Goal: Task Accomplishment & Management: Use online tool/utility

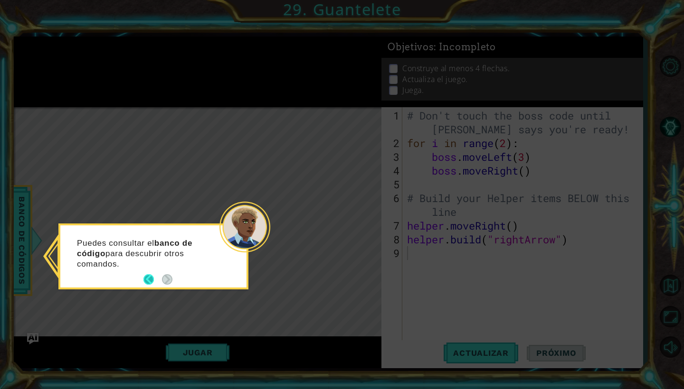
click at [148, 284] on button "Back" at bounding box center [152, 280] width 19 height 10
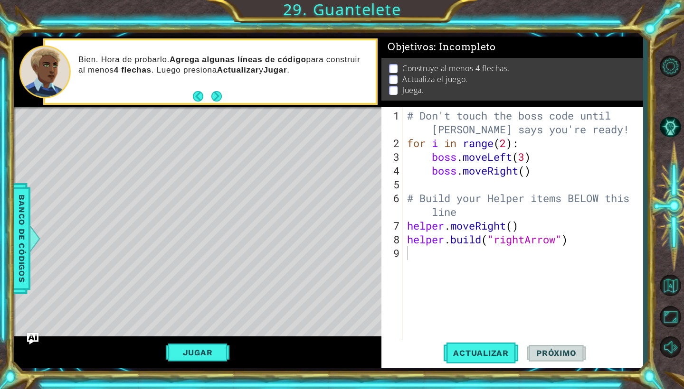
click at [86, 137] on div "Level Map" at bounding box center [233, 247] width 439 height 280
click at [493, 254] on div "# Don't touch the boss code until [PERSON_NAME] says you're ready! for i in ran…" at bounding box center [525, 246] width 240 height 275
click at [487, 219] on div "# Don't touch the boss code until [PERSON_NAME] says you're ready! for i in ran…" at bounding box center [525, 246] width 240 height 275
click at [495, 210] on div "# Don't touch the boss code until [PERSON_NAME] says you're ready! for i in ran…" at bounding box center [525, 246] width 240 height 275
type textarea "# Build your Helper items BELOW this line"
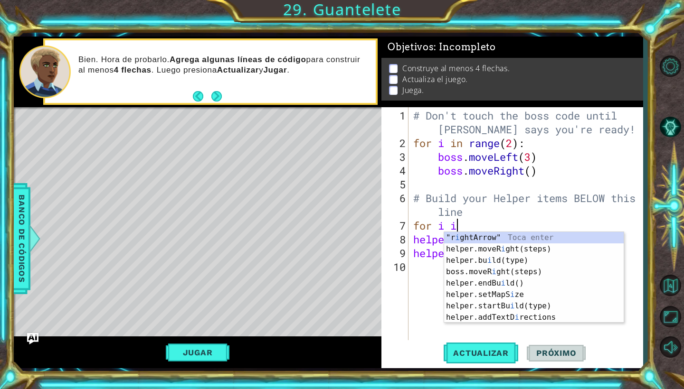
scroll to position [0, 2]
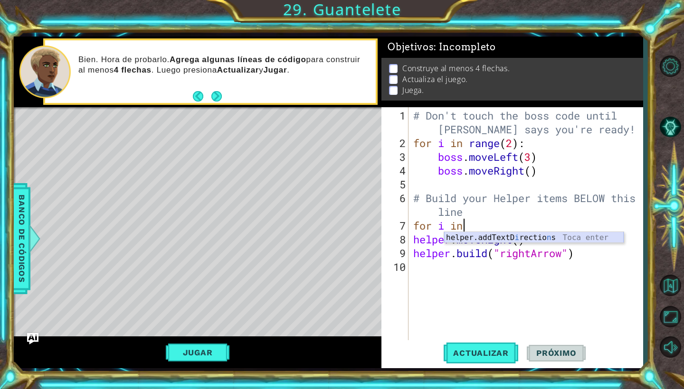
click at [518, 237] on div "helper.addTextD i rectio n s Toca enter" at bounding box center [534, 249] width 180 height 34
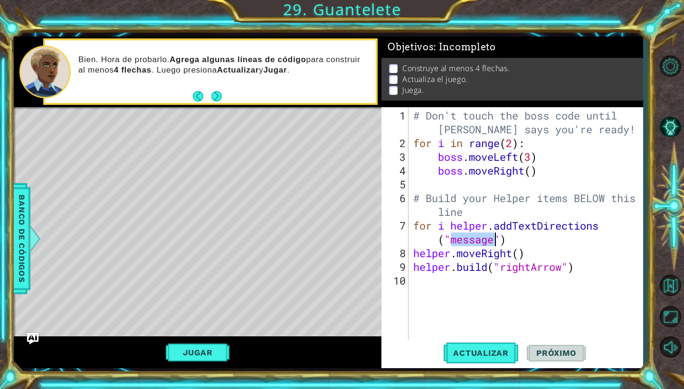
type textarea "for i helper.addTextDirections("")"
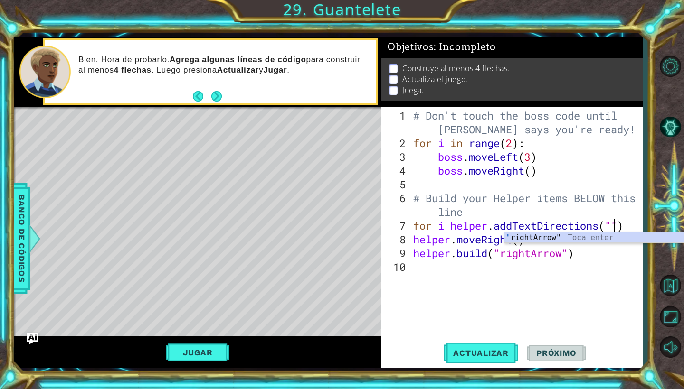
click at [546, 180] on div "# Don't touch the boss code until [PERSON_NAME] says you're ready! for i in ran…" at bounding box center [528, 246] width 234 height 275
click at [599, 229] on div "# Don't touch the boss code until [PERSON_NAME] says you're ready! for i in ran…" at bounding box center [528, 246] width 234 height 275
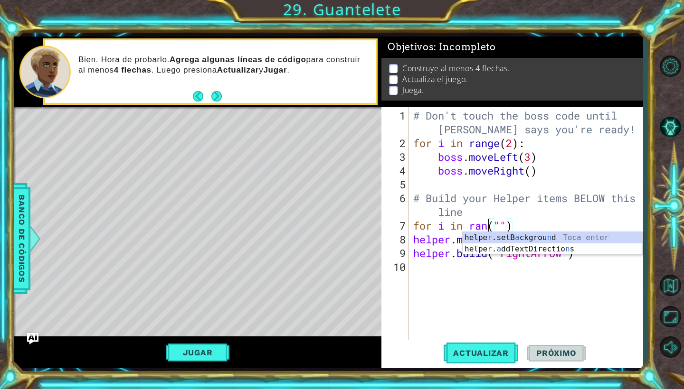
scroll to position [0, 4]
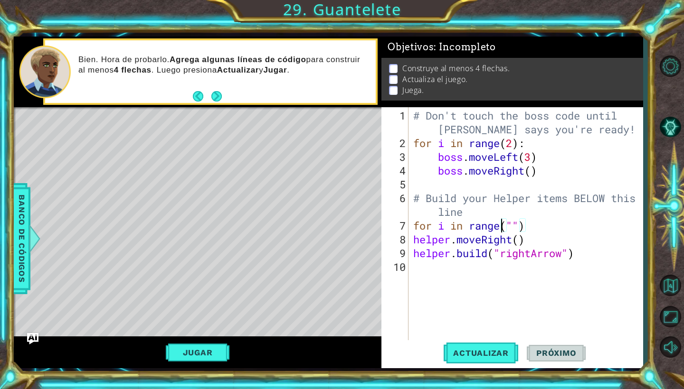
click at [528, 229] on div "# Don't touch the boss code until [PERSON_NAME] says you're ready! for i in ran…" at bounding box center [528, 246] width 234 height 275
type textarea "for i in range(8)"
click at [493, 268] on div "# Don't touch the boss code until [PERSON_NAME] says you're ready! for i in ran…" at bounding box center [528, 246] width 234 height 275
click at [512, 227] on div "# Don't touch the boss code until [PERSON_NAME] says you're ready! for i in ran…" at bounding box center [528, 246] width 234 height 275
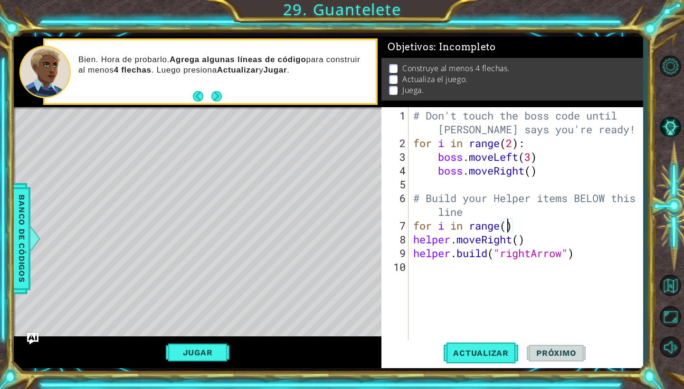
scroll to position [0, 4]
click at [493, 353] on span "Actualizar" at bounding box center [481, 353] width 75 height 9
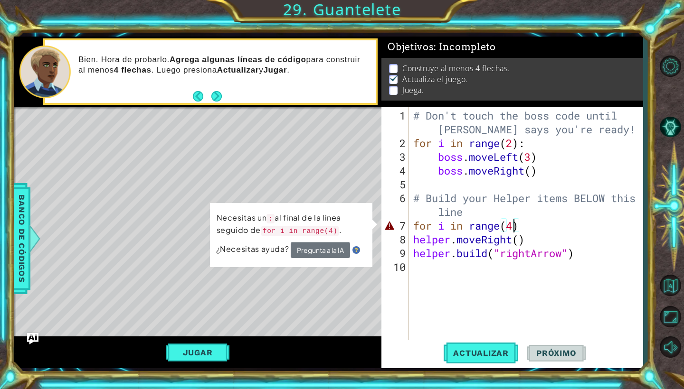
click at [517, 227] on div "# Don't touch the boss code until [PERSON_NAME] says you're ready! for i in ran…" at bounding box center [528, 246] width 234 height 275
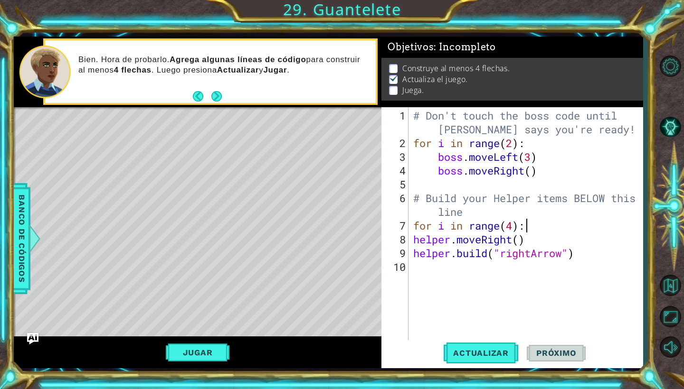
click at [546, 347] on button "Próximo" at bounding box center [556, 354] width 59 height 26
click at [489, 347] on button "Actualizar" at bounding box center [481, 354] width 75 height 26
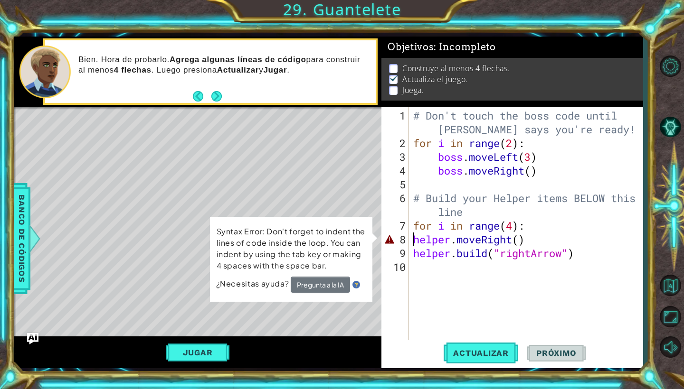
click at [411, 237] on div "# Don't touch the boss code until [PERSON_NAME] says you're ready! for i in ran…" at bounding box center [525, 224] width 229 height 234
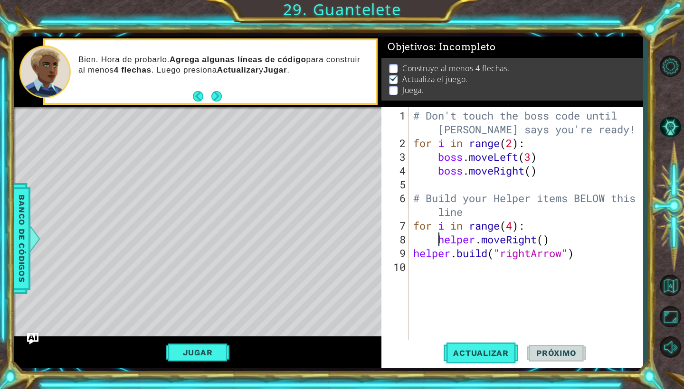
click at [410, 246] on div "helper.moveRight() 1 2 3 4 5 6 7 8 9 10 # Don't touch the boss code until [PERS…" at bounding box center [510, 224] width 259 height 234
click at [417, 250] on div "# Don't touch the boss code until [PERSON_NAME] says you're ready! for i in ran…" at bounding box center [528, 246] width 234 height 275
click at [413, 251] on div "# Don't touch the boss code until [PERSON_NAME] says you're ready! for i in ran…" at bounding box center [528, 246] width 234 height 275
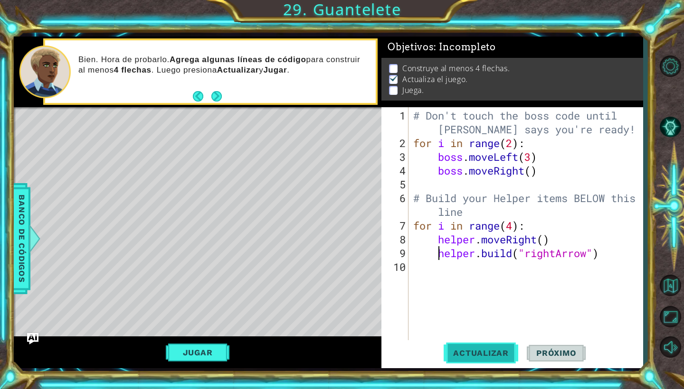
click at [496, 360] on button "Actualizar" at bounding box center [481, 354] width 75 height 26
click at [514, 229] on div "# Don't touch the boss code until [PERSON_NAME] says you're ready! for i in ran…" at bounding box center [528, 246] width 234 height 275
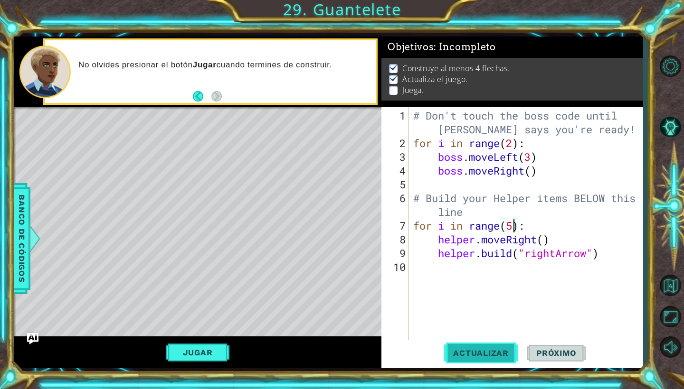
type textarea "for i in range(5):"
click at [486, 349] on span "Actualizar" at bounding box center [481, 353] width 75 height 9
click at [489, 282] on div "# Don't touch the boss code until [PERSON_NAME] says you're ready! for i in ran…" at bounding box center [528, 246] width 234 height 275
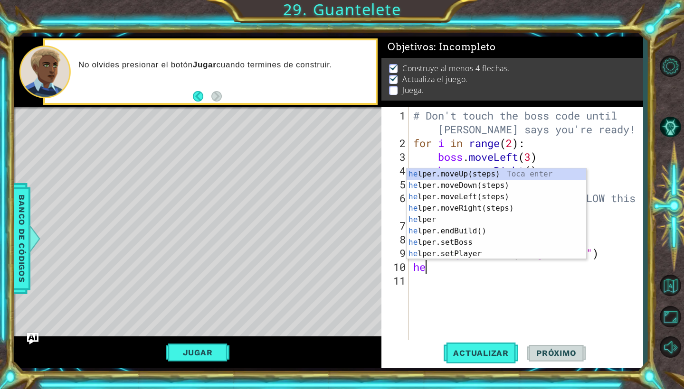
type textarea "h"
type textarea "helper"
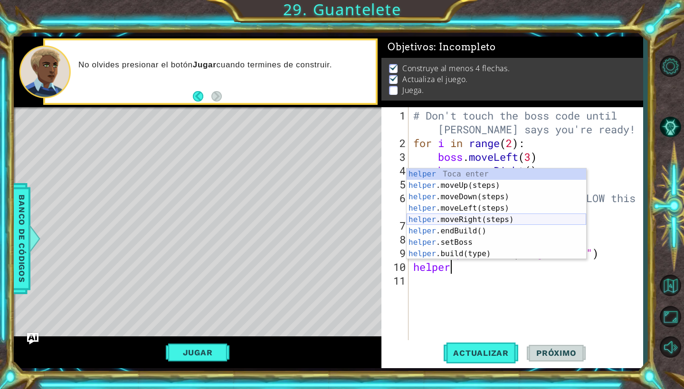
click at [494, 218] on div "helper Toca enter helper .moveUp(steps) Toca enter helper .moveDown(steps) Toca…" at bounding box center [497, 226] width 180 height 114
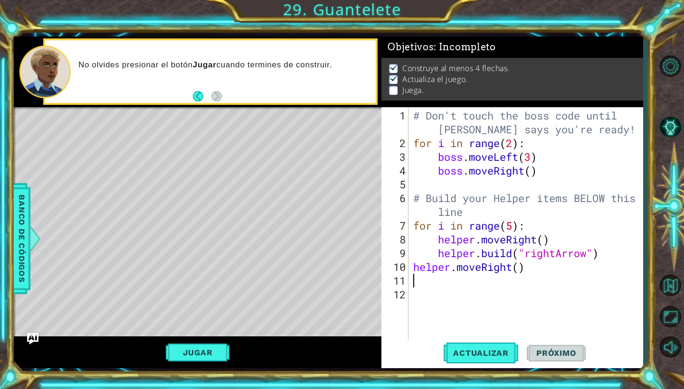
scroll to position [0, 0]
click at [521, 262] on div "# Don't touch the boss code until [PERSON_NAME] says you're ready! for i in ran…" at bounding box center [528, 246] width 234 height 275
type textarea "helper.moveRight(1)"
click at [533, 274] on div "# Don't touch the boss code until [PERSON_NAME] says you're ready! for i in ran…" at bounding box center [528, 246] width 234 height 275
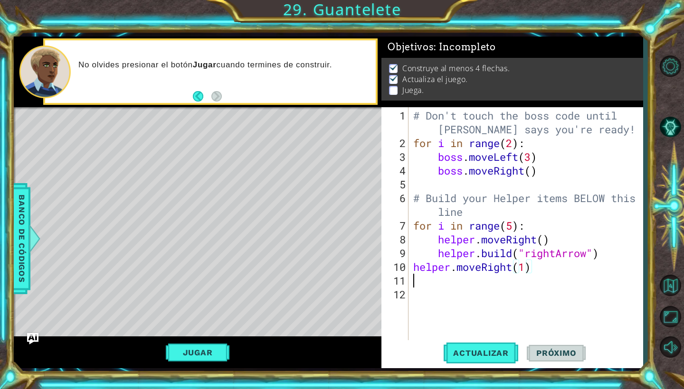
scroll to position [0, 0]
type textarea "h"
type textarea "for i in range(4):"
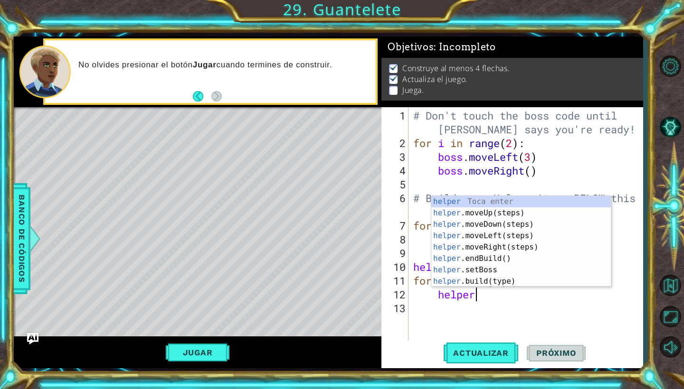
scroll to position [0, 2]
click at [487, 284] on div "helper Toca enter helper .moveUp(steps) Toca enter helper .moveDown(steps) Toca…" at bounding box center [521, 253] width 180 height 114
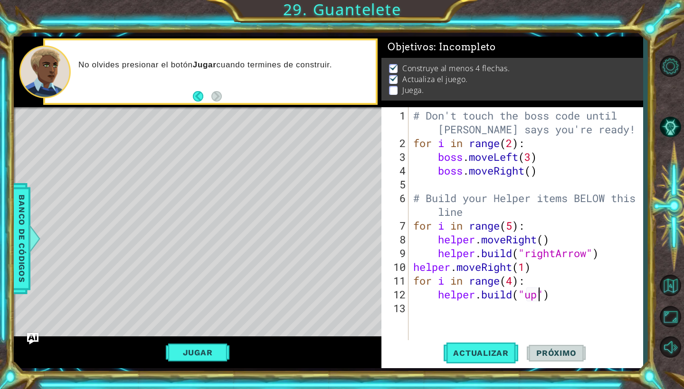
scroll to position [0, 6]
type textarea "[DOMAIN_NAME]("upArrow")"
click at [566, 313] on div "# Don't touch the boss code until [PERSON_NAME] says you're ready! for i in ran…" at bounding box center [528, 246] width 234 height 275
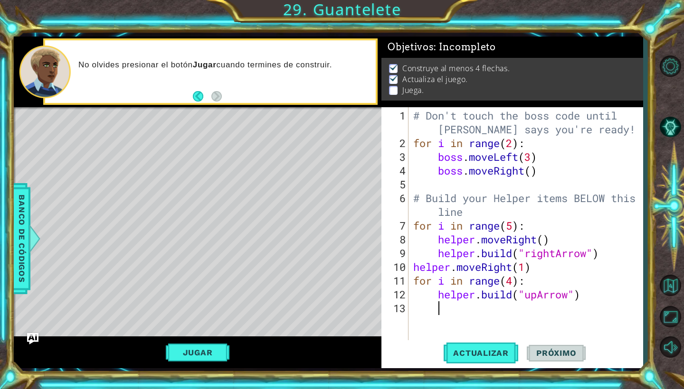
type textarea "[DOMAIN_NAME]("upArrow")"
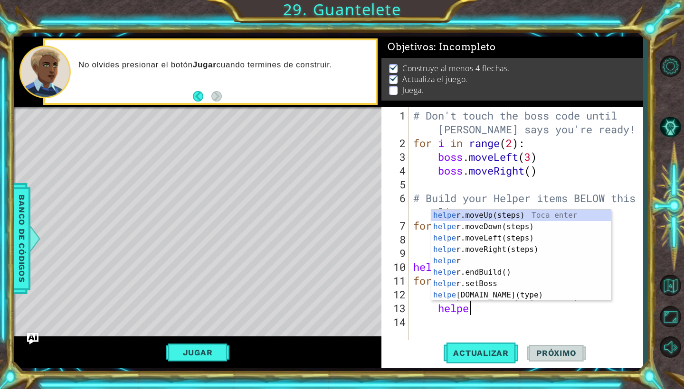
type textarea "helper"
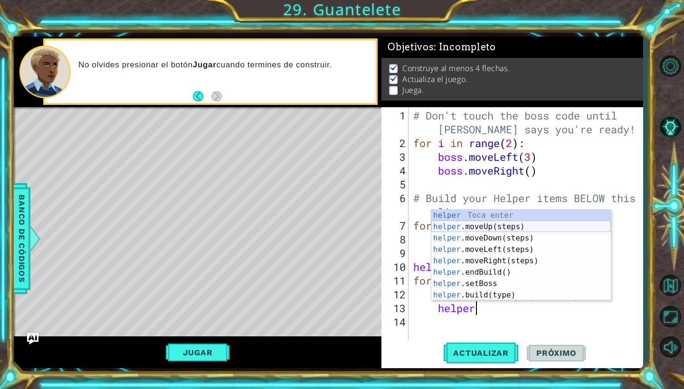
click at [576, 230] on div "helper Toca enter helper .moveUp(steps) Toca enter helper .moveDown(steps) Toca…" at bounding box center [521, 267] width 180 height 114
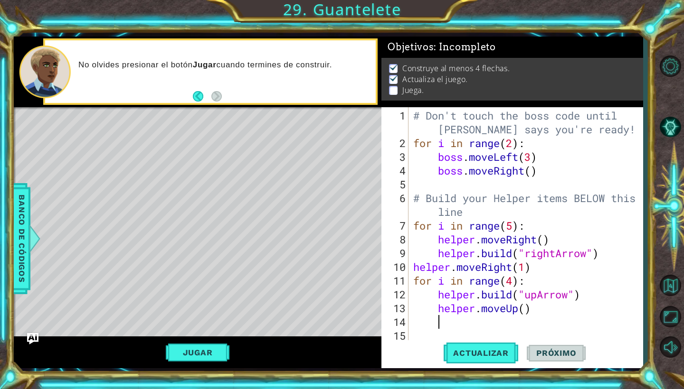
scroll to position [0, 0]
click at [531, 309] on div "# Don't touch the boss code until [PERSON_NAME] says you're ready! for i in ran…" at bounding box center [528, 246] width 234 height 275
click at [528, 309] on div "# Don't touch the boss code until [PERSON_NAME] says you're ready! for i in ran…" at bounding box center [528, 246] width 234 height 275
type textarea "helper.moveUp(1)"
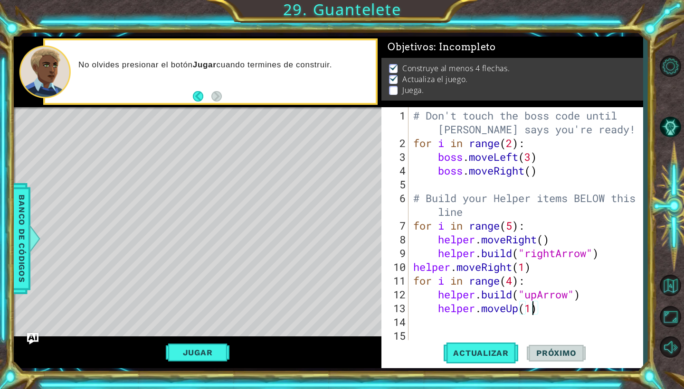
click at [520, 323] on div "# Don't touch the boss code until [PERSON_NAME] says you're ready! for i in ran…" at bounding box center [528, 246] width 234 height 275
click at [424, 322] on div "# Don't touch the boss code until [PERSON_NAME] says you're ready! for i in ran…" at bounding box center [528, 246] width 234 height 275
click at [418, 324] on div "# Don't touch the boss code until [PERSON_NAME] says you're ready! for i in ran…" at bounding box center [528, 246] width 234 height 275
click at [494, 362] on button "Actualizar" at bounding box center [481, 354] width 75 height 26
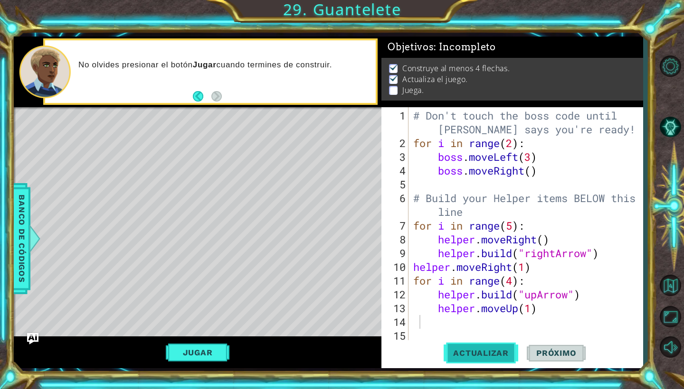
click at [481, 352] on span "Actualizar" at bounding box center [481, 353] width 75 height 9
click at [536, 292] on div "# Don't touch the boss code until [PERSON_NAME] says you're ready! for i in ran…" at bounding box center [528, 246] width 234 height 275
click at [521, 309] on div "# Don't touch the boss code until [PERSON_NAME] says you're ready! for i in ran…" at bounding box center [528, 246] width 234 height 275
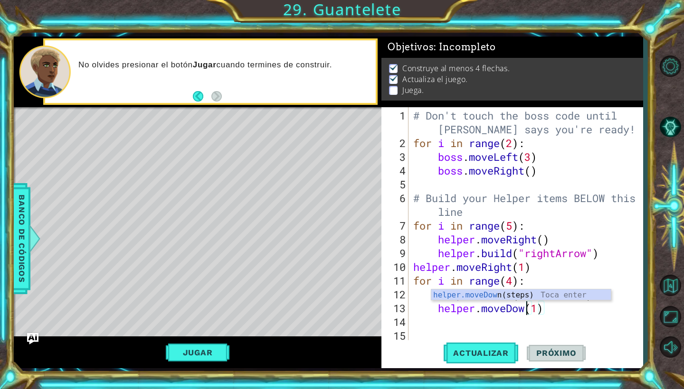
scroll to position [0, 6]
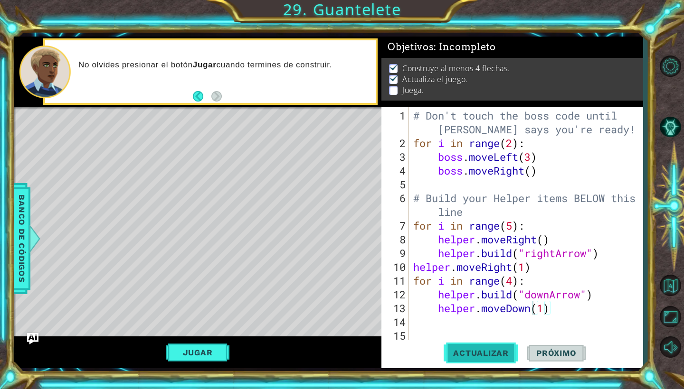
click at [496, 358] on span "Actualizar" at bounding box center [481, 353] width 75 height 9
click at [513, 284] on div "# Don't touch the boss code until [PERSON_NAME] says you're ready! for i in ran…" at bounding box center [528, 246] width 234 height 275
click at [484, 346] on button "Actualizar" at bounding box center [481, 354] width 75 height 26
click at [294, 255] on div "Level Map" at bounding box center [233, 247] width 439 height 280
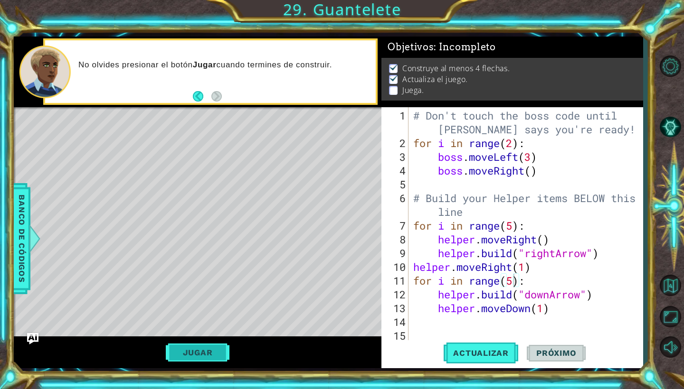
click at [211, 357] on button "Jugar" at bounding box center [198, 353] width 64 height 18
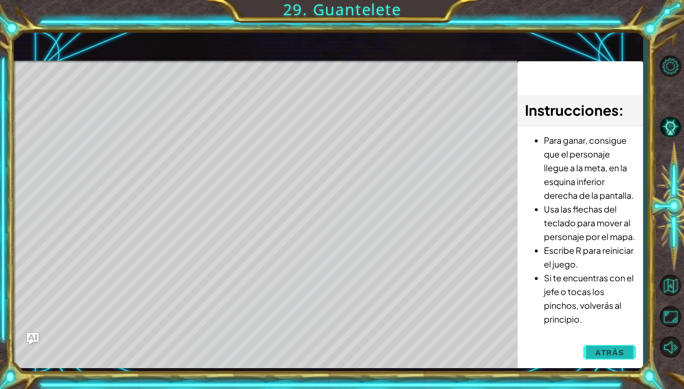
click at [597, 358] on button "Atrás" at bounding box center [609, 352] width 53 height 19
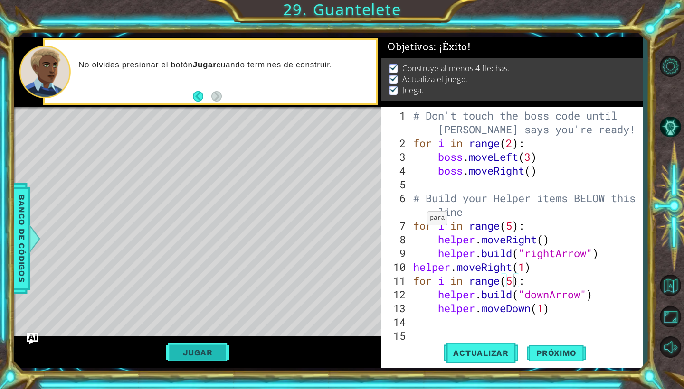
click at [189, 349] on button "Jugar" at bounding box center [198, 353] width 64 height 18
type textarea "helper.moveDown(1)"
click at [551, 351] on span "Próximo" at bounding box center [556, 353] width 59 height 9
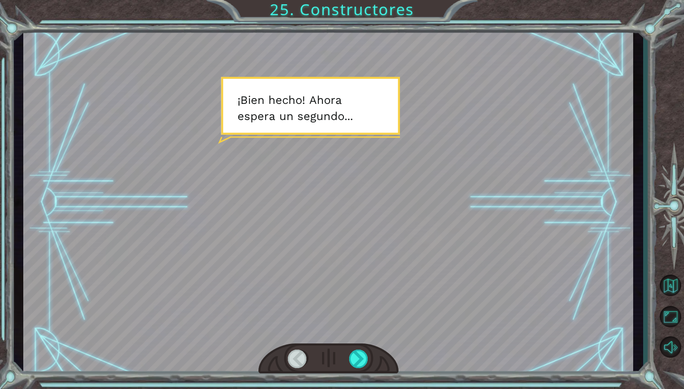
click at [364, 340] on div at bounding box center [327, 202] width 609 height 343
click at [355, 365] on div at bounding box center [358, 359] width 19 height 19
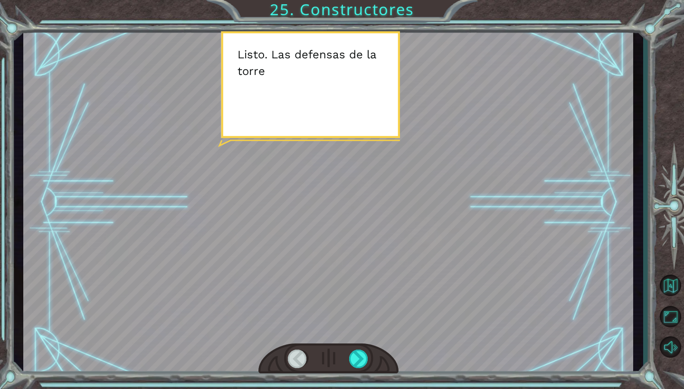
click at [391, 256] on div at bounding box center [327, 202] width 609 height 343
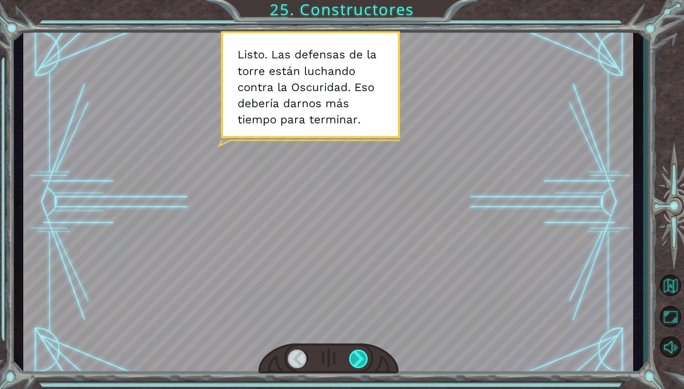
click at [356, 367] on div at bounding box center [358, 359] width 19 height 19
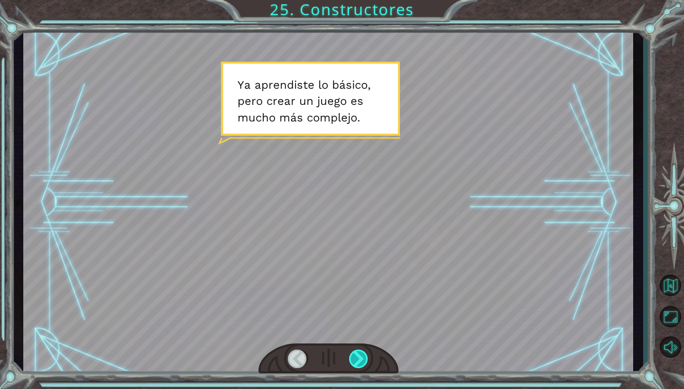
click at [356, 367] on div at bounding box center [358, 359] width 19 height 19
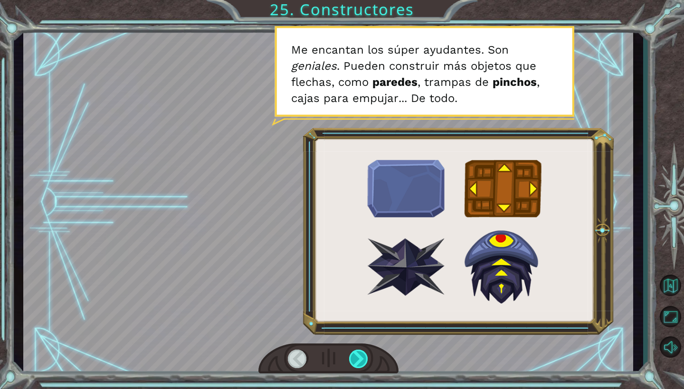
click at [356, 368] on div at bounding box center [358, 359] width 19 height 19
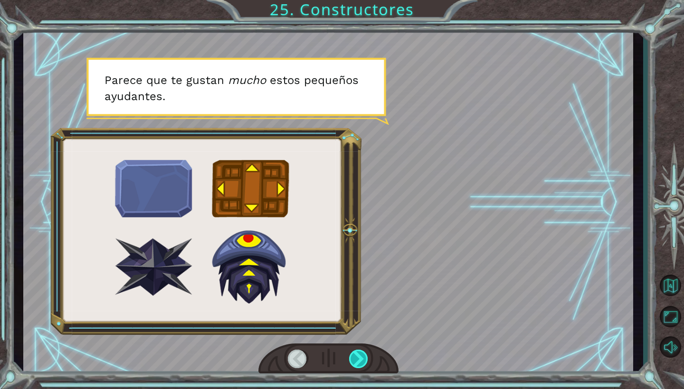
click at [356, 368] on div at bounding box center [358, 359] width 19 height 19
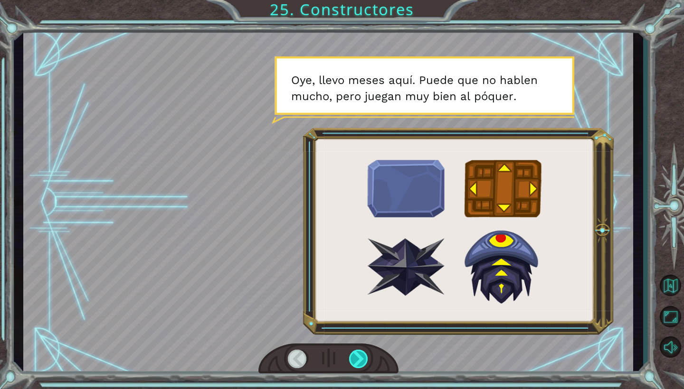
click at [356, 368] on div at bounding box center [358, 359] width 19 height 19
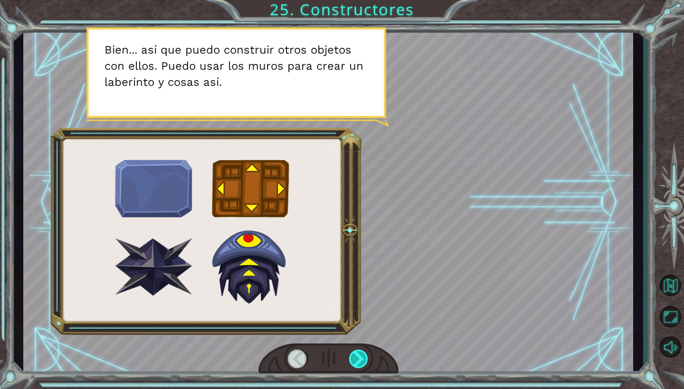
click at [356, 368] on div at bounding box center [358, 359] width 19 height 19
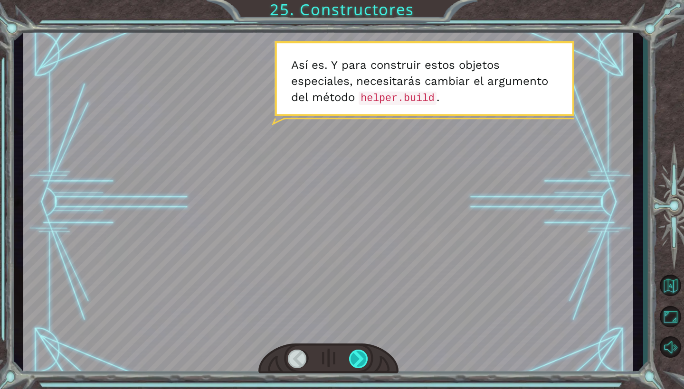
click at [356, 368] on div at bounding box center [358, 359] width 19 height 19
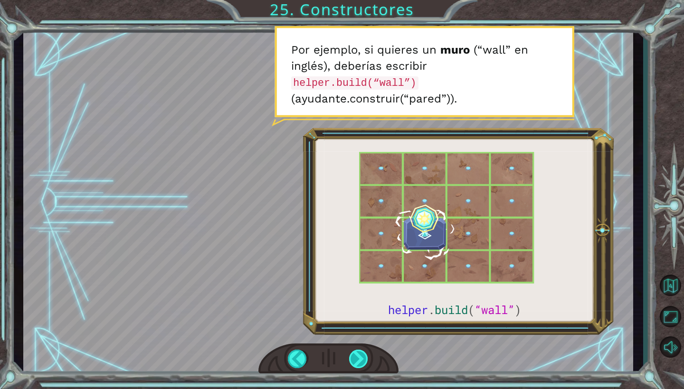
click at [358, 358] on div at bounding box center [358, 359] width 19 height 19
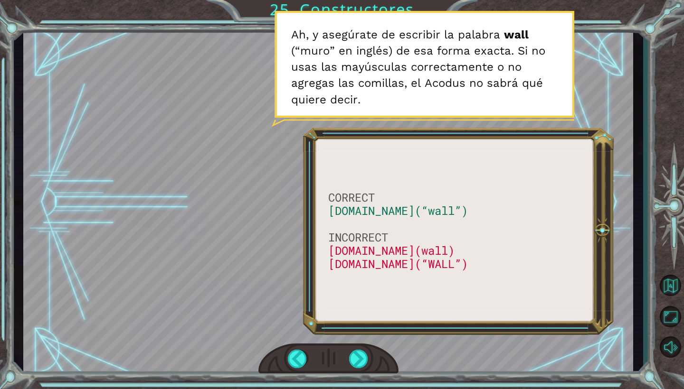
click at [366, 349] on div at bounding box center [328, 359] width 140 height 31
click at [363, 356] on div at bounding box center [358, 359] width 19 height 19
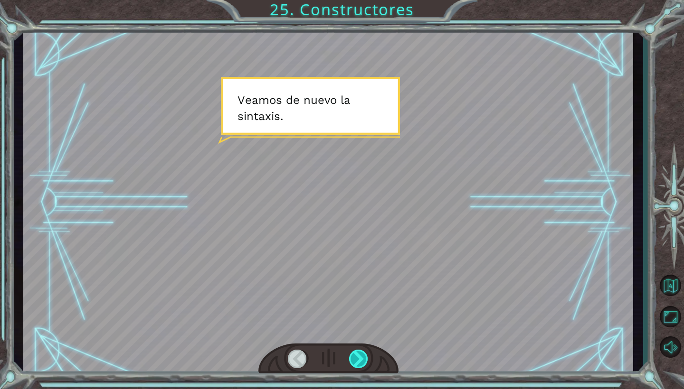
click at [363, 356] on div at bounding box center [358, 359] width 19 height 19
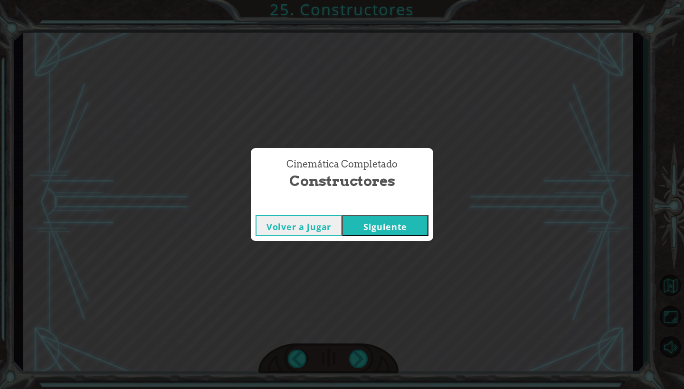
click at [396, 237] on div "Volver a jugar [GEOGRAPHIC_DATA]" at bounding box center [342, 225] width 182 height 31
click at [400, 227] on button "Siguiente" at bounding box center [385, 225] width 86 height 21
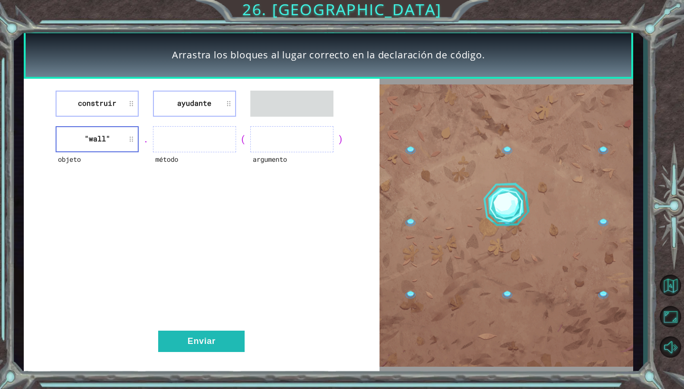
drag, startPoint x: 120, startPoint y: 107, endPoint x: 265, endPoint y: 153, distance: 152.6
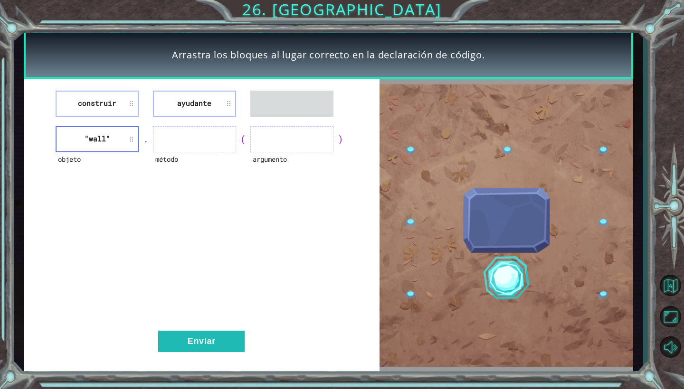
click at [265, 153] on div "construir ayudante objeto "wall" . método ( argumento ) Enviar" at bounding box center [202, 226] width 356 height 294
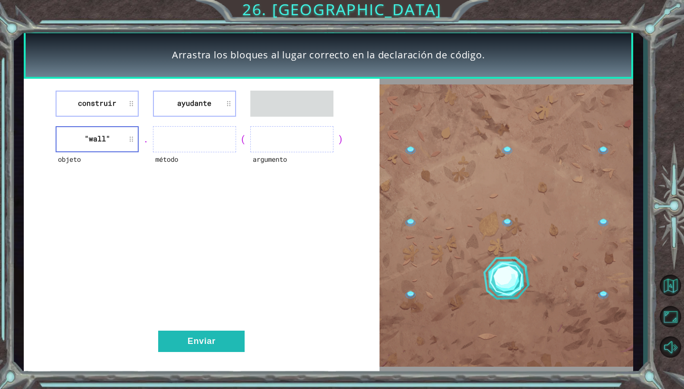
click at [198, 165] on div "método" at bounding box center [194, 165] width 83 height 26
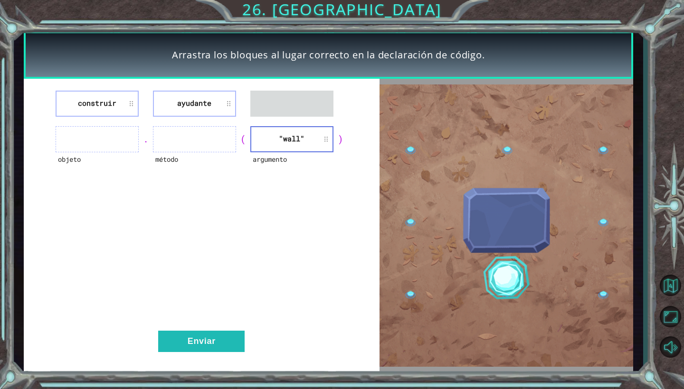
drag, startPoint x: 199, startPoint y: 100, endPoint x: 105, endPoint y: 130, distance: 99.1
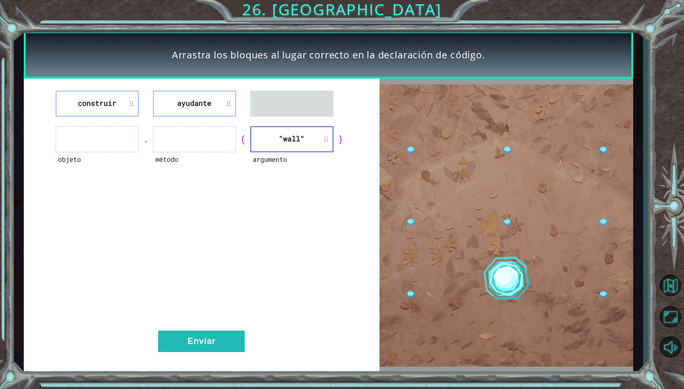
click at [105, 130] on div "construir ayudante objeto . método ( argumento "wall" ) Enviar" at bounding box center [202, 226] width 356 height 294
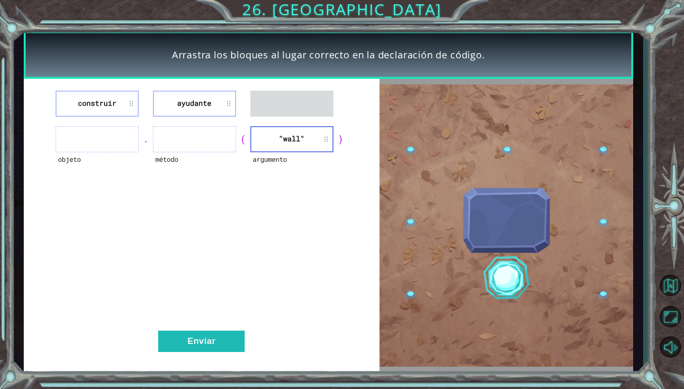
click at [198, 107] on li "ayudante" at bounding box center [194, 104] width 83 height 26
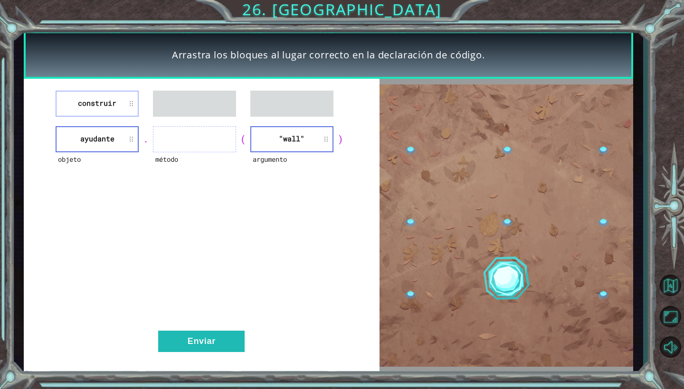
drag, startPoint x: 108, startPoint y: 112, endPoint x: 188, endPoint y: 137, distance: 83.7
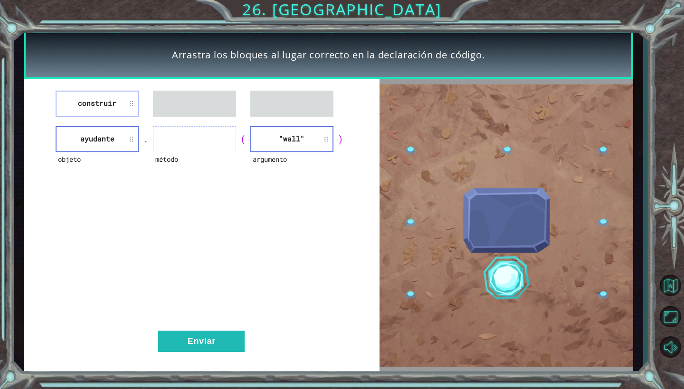
click at [190, 139] on div "construir objeto ayudante . método ( argumento "wall" ) Enviar" at bounding box center [202, 226] width 356 height 294
click at [117, 103] on li "construir" at bounding box center [97, 104] width 83 height 26
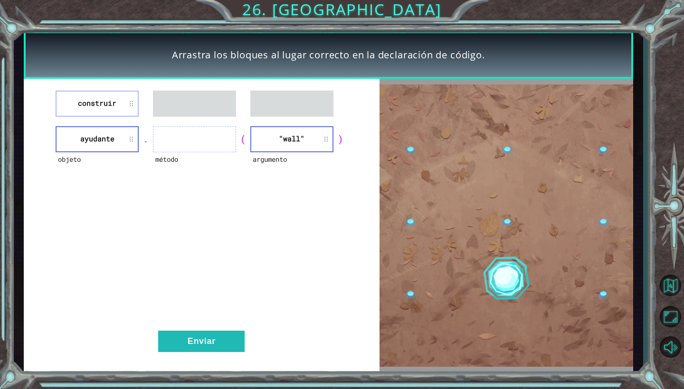
drag, startPoint x: 117, startPoint y: 103, endPoint x: 188, endPoint y: 138, distance: 79.0
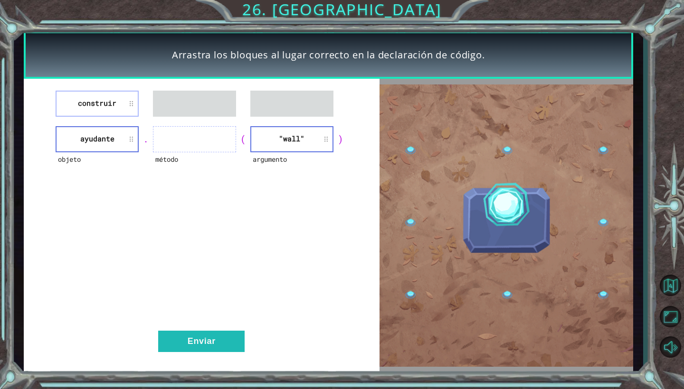
click at [189, 138] on div "construir objeto ayudante . método ( argumento "wall" ) Enviar" at bounding box center [202, 226] width 356 height 294
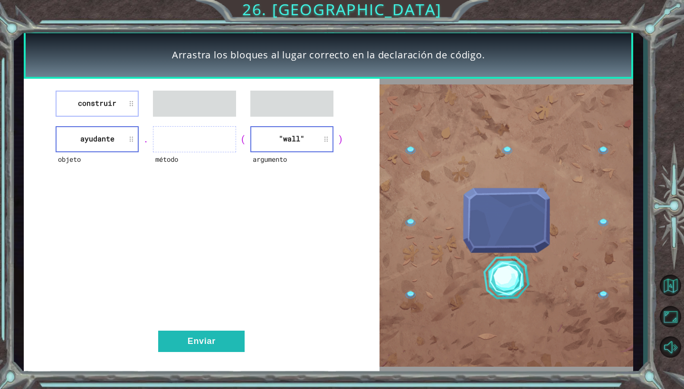
click at [130, 113] on li "construir" at bounding box center [97, 104] width 83 height 26
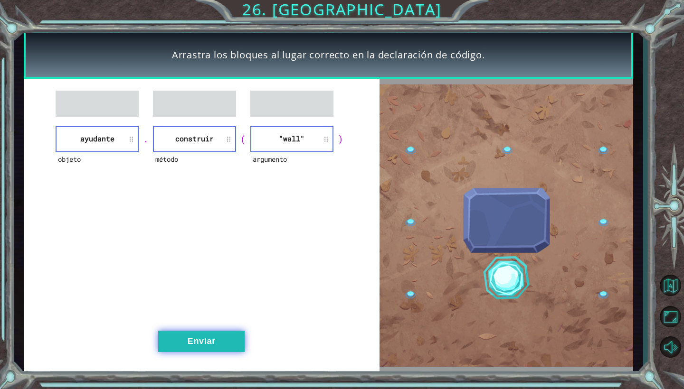
click at [214, 334] on button "Enviar" at bounding box center [201, 341] width 86 height 21
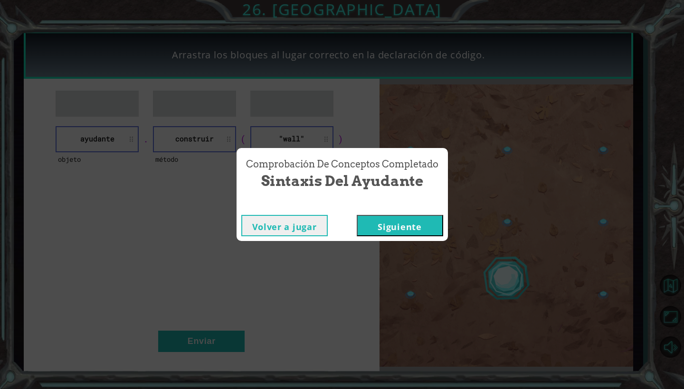
click at [412, 214] on div "Volver a jugar [GEOGRAPHIC_DATA]" at bounding box center [342, 225] width 211 height 31
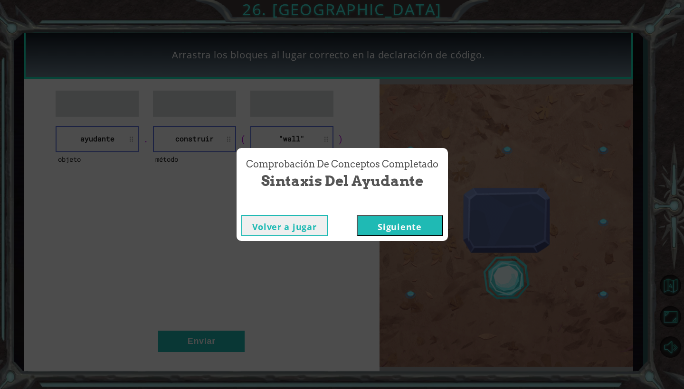
click at [401, 220] on button "Siguiente" at bounding box center [400, 225] width 86 height 21
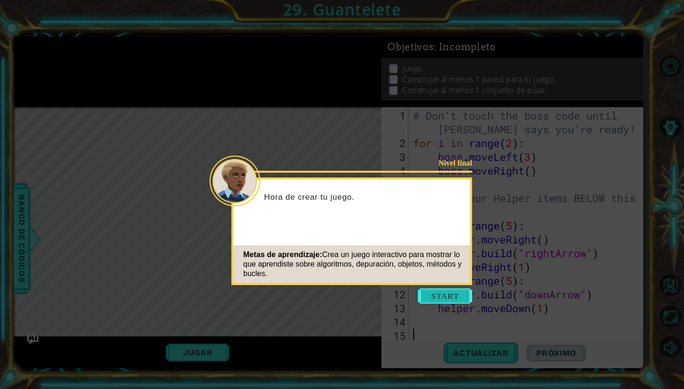
click at [444, 299] on button "Start" at bounding box center [445, 296] width 54 height 15
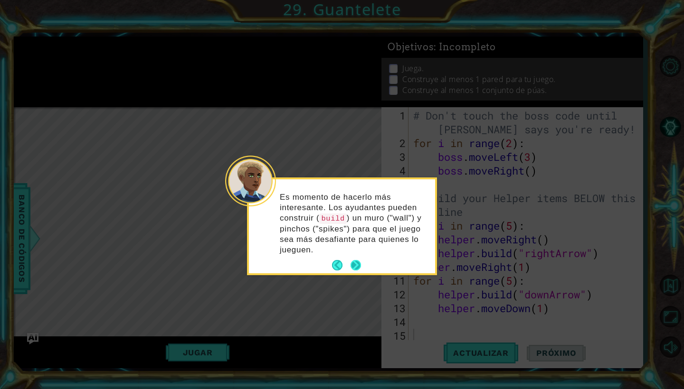
click at [356, 261] on button "Next" at bounding box center [356, 265] width 10 height 10
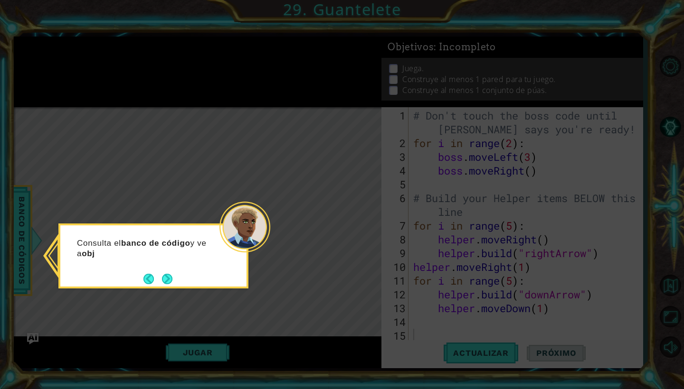
click at [173, 267] on div "Consulta el banco de código y ve a obj" at bounding box center [153, 253] width 186 height 48
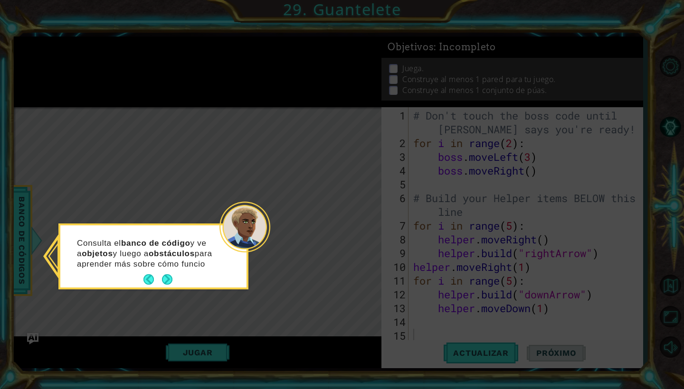
click at [165, 270] on p "Consulta el banco de código y ve a objetos y luego a obstáculos para aprender m…" at bounding box center [148, 253] width 142 height 31
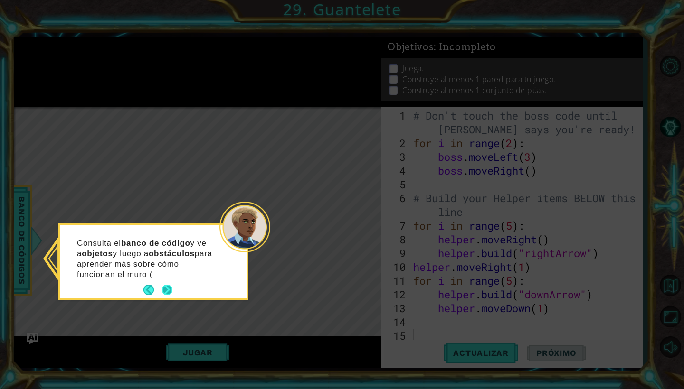
click at [166, 290] on button "Next" at bounding box center [167, 290] width 10 height 10
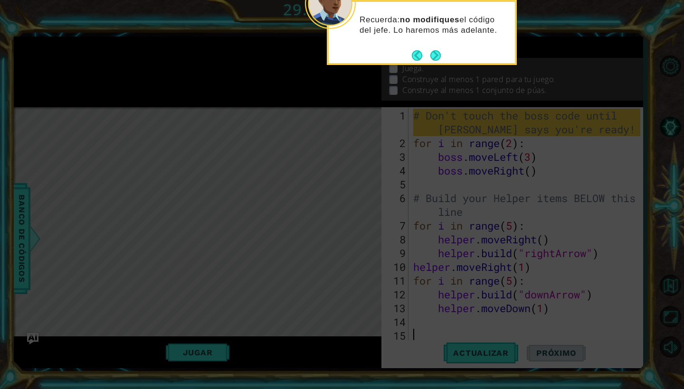
click at [442, 49] on div "Recuerda: no modifiques el código del jefe. Lo haremos más adelante." at bounding box center [422, 30] width 186 height 48
click at [434, 52] on button "Next" at bounding box center [435, 55] width 11 height 11
